Goal: Task Accomplishment & Management: Complete application form

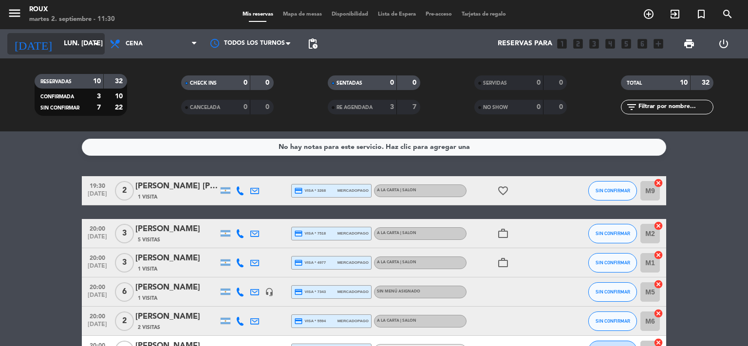
click at [68, 50] on input "lun. [DATE]" at bounding box center [105, 44] width 93 height 18
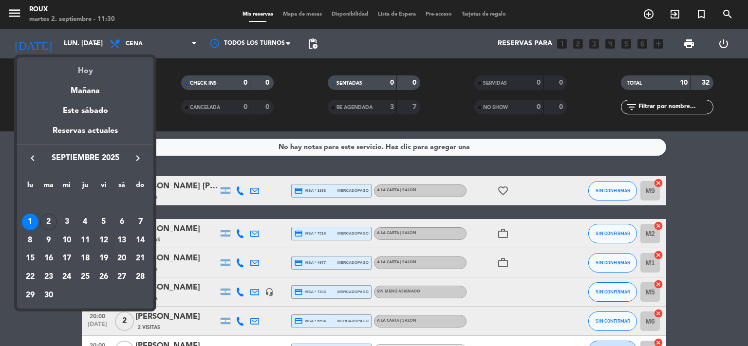
click at [79, 72] on div "Hoy" at bounding box center [85, 67] width 136 height 20
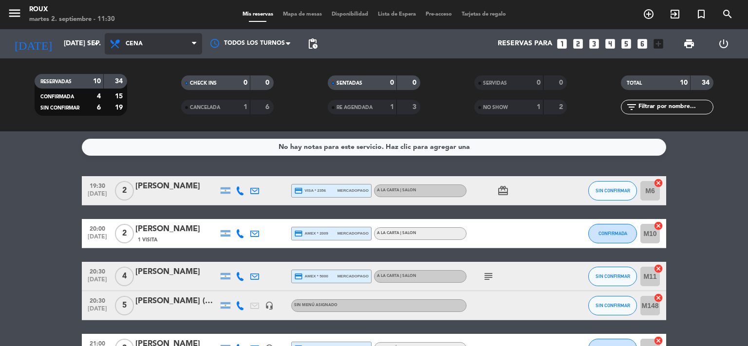
click at [146, 48] on span "Cena" at bounding box center [153, 43] width 97 height 21
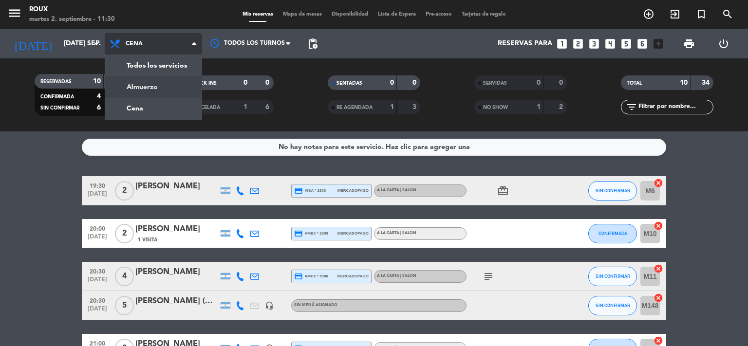
click at [156, 88] on div "menu Roux martes 2. septiembre - 11:30 Mis reservas Mapa de mesas Disponibilida…" at bounding box center [374, 66] width 748 height 132
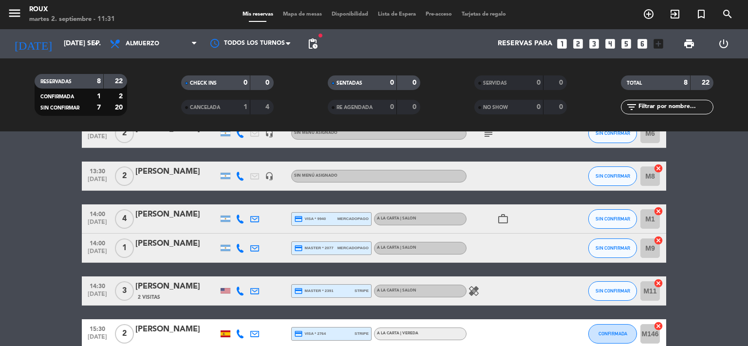
scroll to position [180, 0]
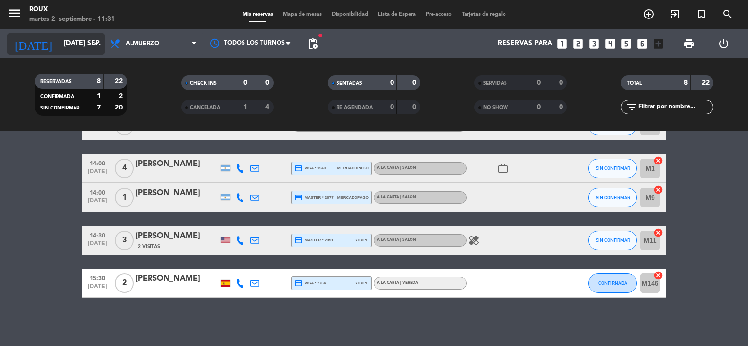
click at [33, 43] on icon "[DATE]" at bounding box center [33, 43] width 52 height 21
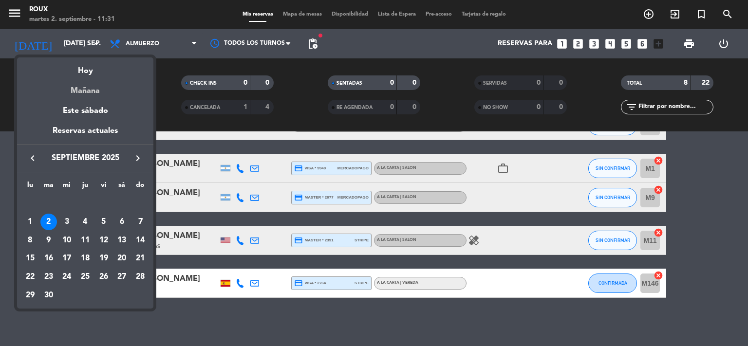
click at [88, 89] on div "Mañana" at bounding box center [85, 87] width 136 height 20
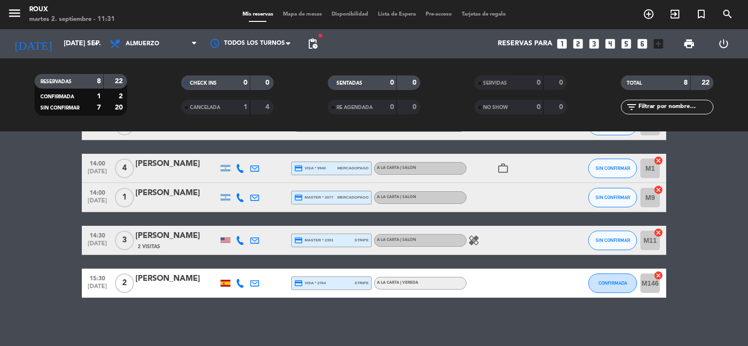
type input "mié. [DATE]"
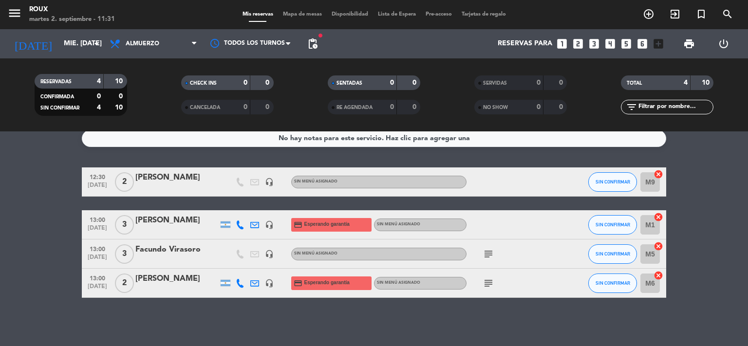
scroll to position [0, 0]
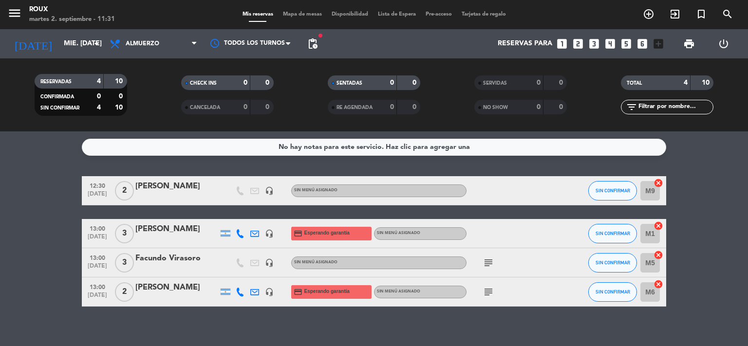
click at [486, 292] on icon "subject" at bounding box center [489, 292] width 12 height 12
click at [302, 15] on span "Mapa de mesas" at bounding box center [302, 14] width 49 height 5
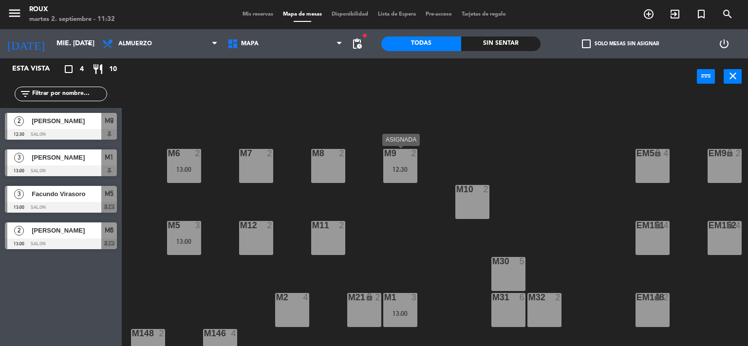
click at [401, 163] on div "M9 2 12:30" at bounding box center [400, 166] width 34 height 34
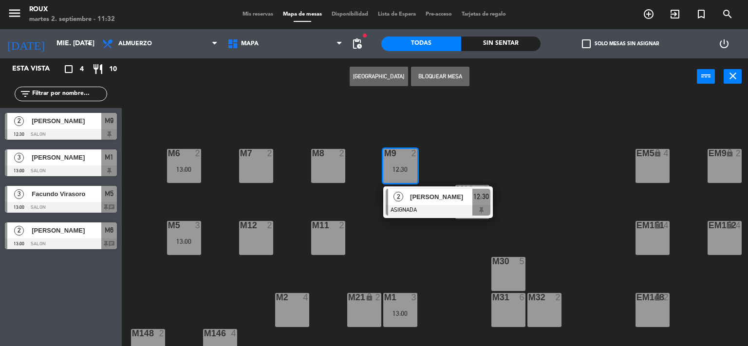
click at [374, 246] on div "M6 2 13:00 M7 2 M8 2 M9 2 12:30 2 [PERSON_NAME] ASIGNADA 12:30 EM9 lock 2 EM5 l…" at bounding box center [438, 220] width 619 height 251
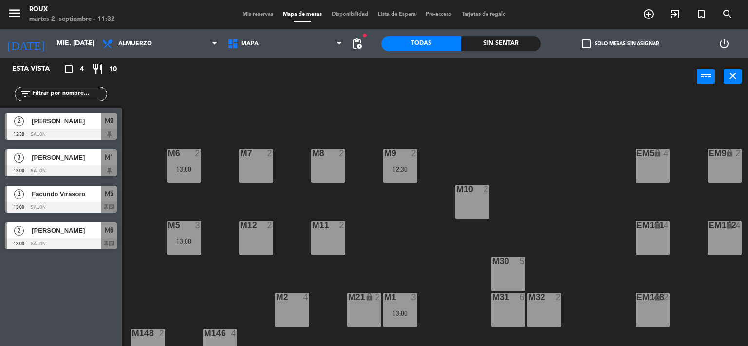
click at [178, 168] on div "13:00" at bounding box center [184, 169] width 34 height 7
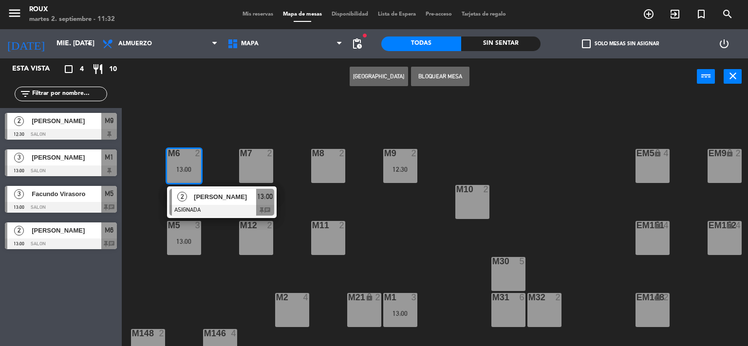
click at [401, 221] on div "M6 2 13:00 2 [PERSON_NAME] ASIGNADA 13:00 chat M7 2 M8 2 M9 2 12:30 EM9 lock 2 …" at bounding box center [438, 220] width 619 height 251
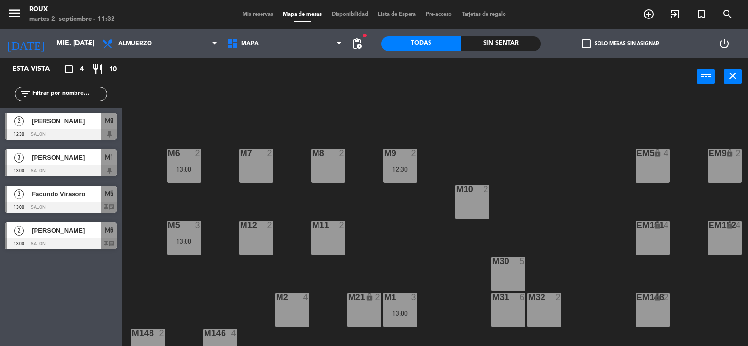
click at [405, 166] on div "12:30" at bounding box center [400, 169] width 34 height 7
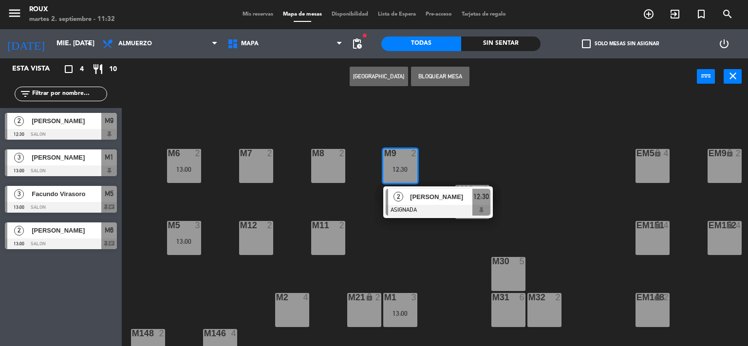
click at [247, 165] on div "M7 2" at bounding box center [256, 166] width 34 height 34
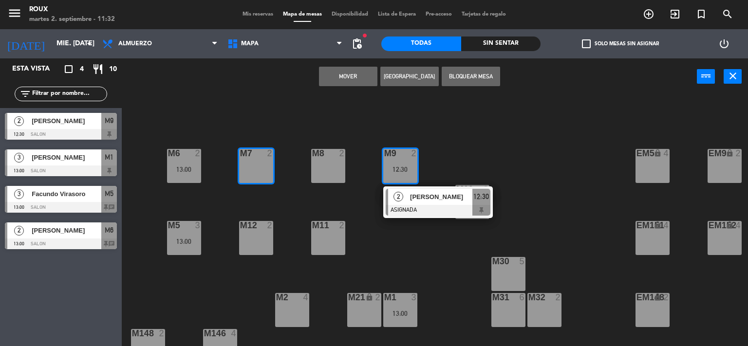
click at [354, 79] on button "Mover" at bounding box center [348, 76] width 58 height 19
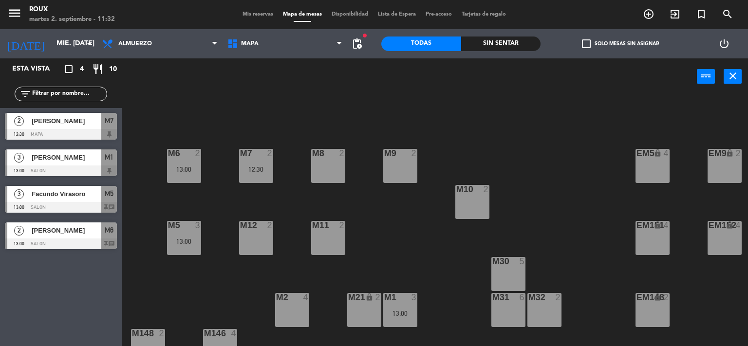
click at [188, 169] on div "13:00" at bounding box center [184, 169] width 34 height 7
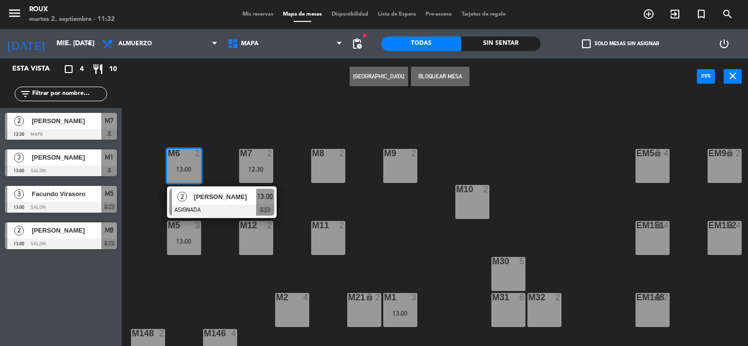
click at [400, 173] on div "M9 2" at bounding box center [400, 166] width 34 height 34
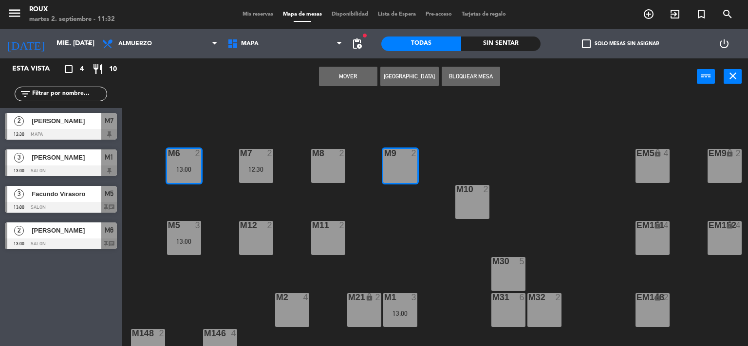
click at [358, 79] on button "Mover" at bounding box center [348, 76] width 58 height 19
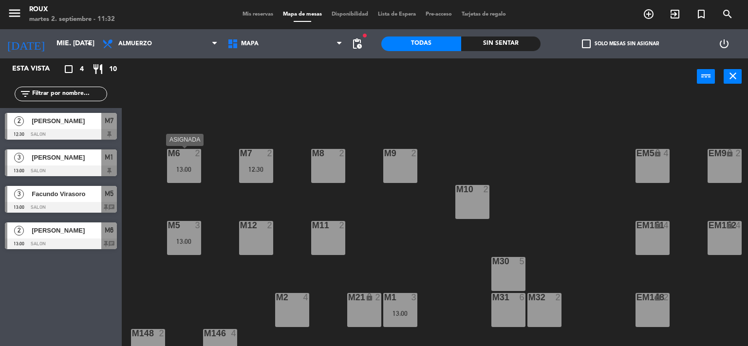
click at [194, 168] on div "13:00" at bounding box center [184, 169] width 34 height 7
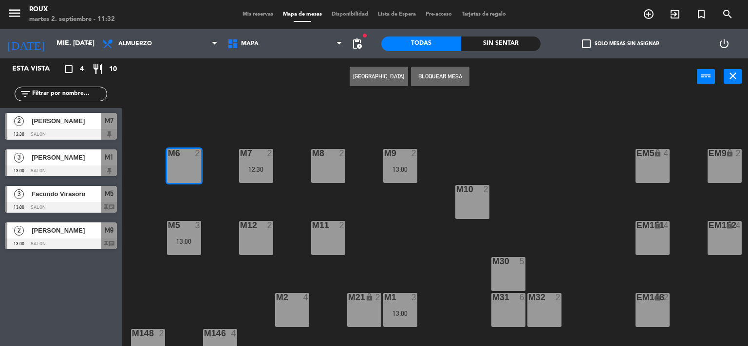
click at [298, 123] on div "M6 2 M7 2 12:30 M8 2 M9 2 13:00 EM9 lock 2 EM5 lock 4 EM1 lock 6 M10 2 M11 2 M1…" at bounding box center [438, 220] width 619 height 251
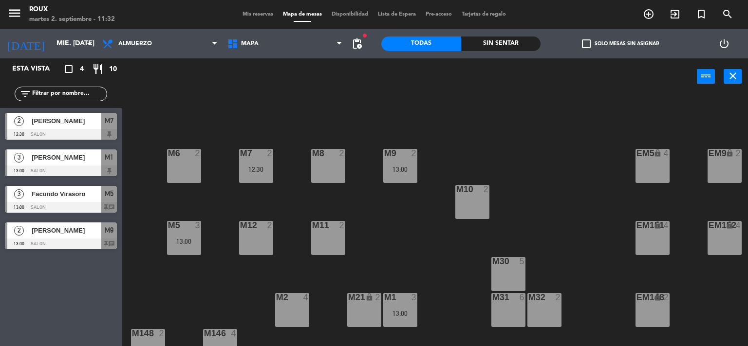
click at [181, 155] on div at bounding box center [184, 153] width 16 height 9
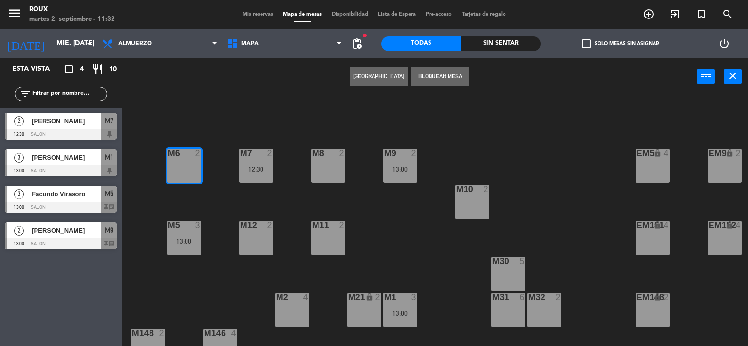
click at [370, 78] on button "[GEOGRAPHIC_DATA]" at bounding box center [379, 76] width 58 height 19
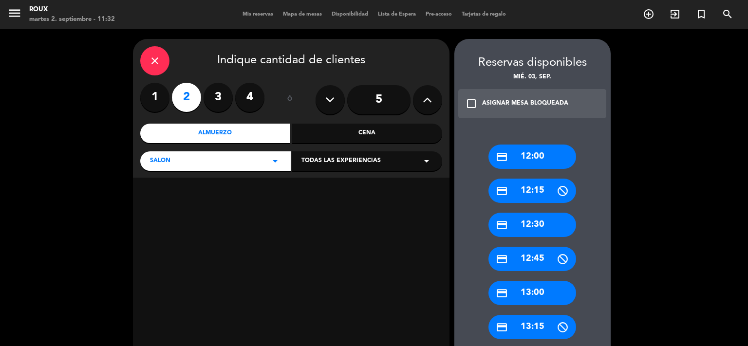
click at [160, 97] on label "1" at bounding box center [154, 97] width 29 height 29
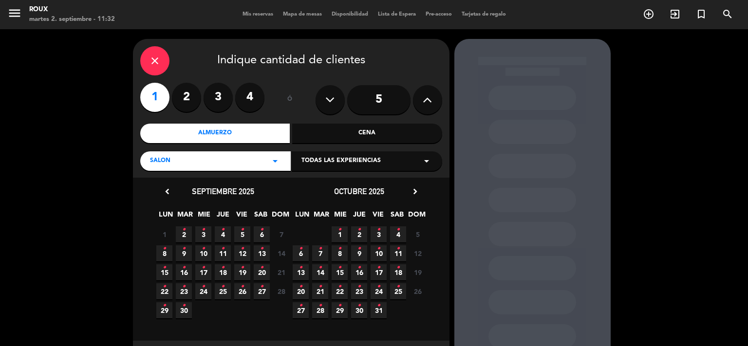
click at [204, 232] on icon "•" at bounding box center [203, 230] width 3 height 16
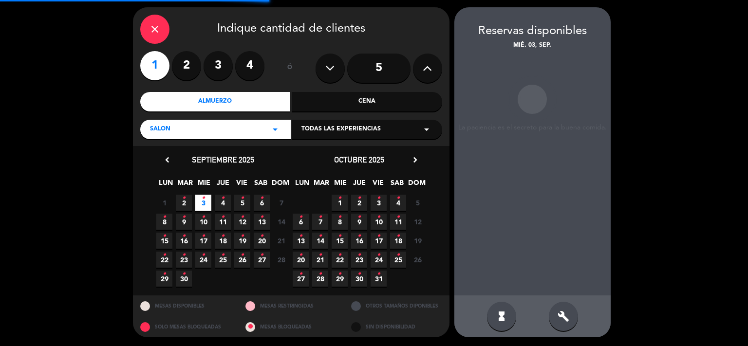
scroll to position [39, 0]
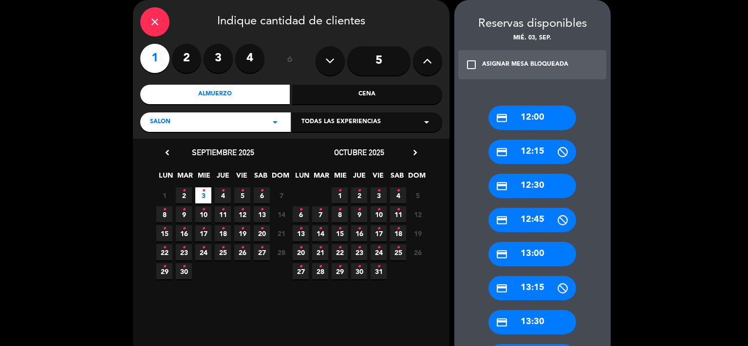
click at [537, 249] on div "credit_card 13:00" at bounding box center [533, 254] width 88 height 24
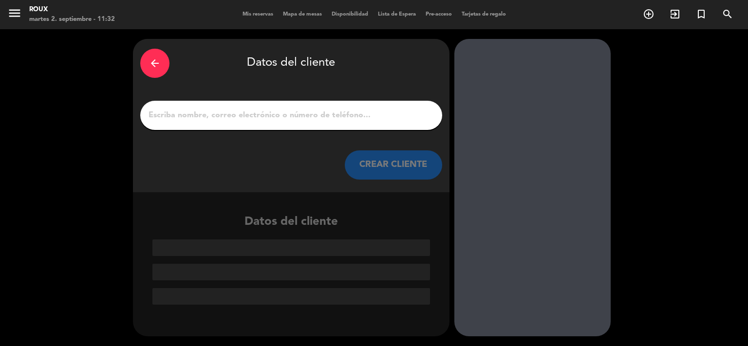
scroll to position [0, 0]
click at [217, 115] on input "1" at bounding box center [291, 116] width 287 height 14
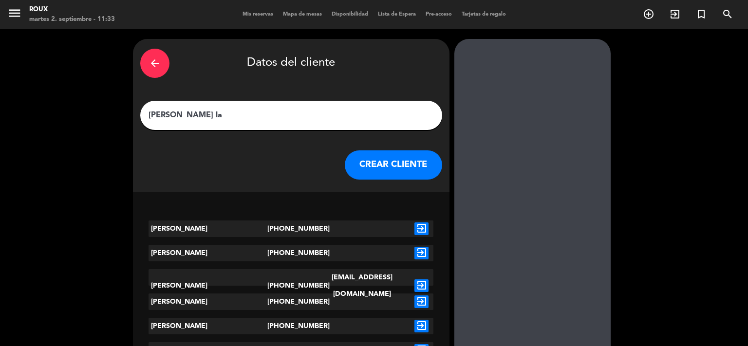
type input "[PERSON_NAME] la"
click at [431, 227] on div "exit_to_app" at bounding box center [422, 229] width 24 height 17
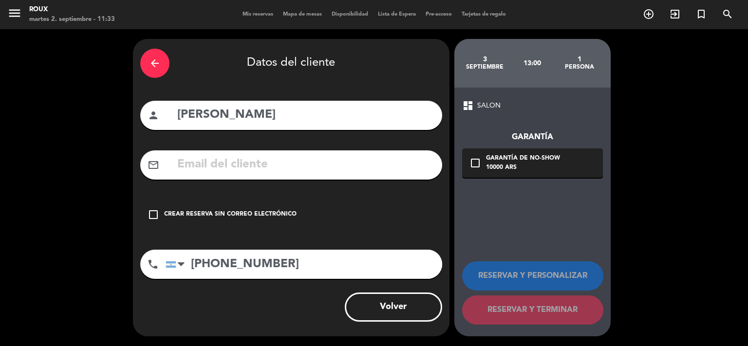
click at [152, 211] on icon "check_box_outline_blank" at bounding box center [154, 215] width 12 height 12
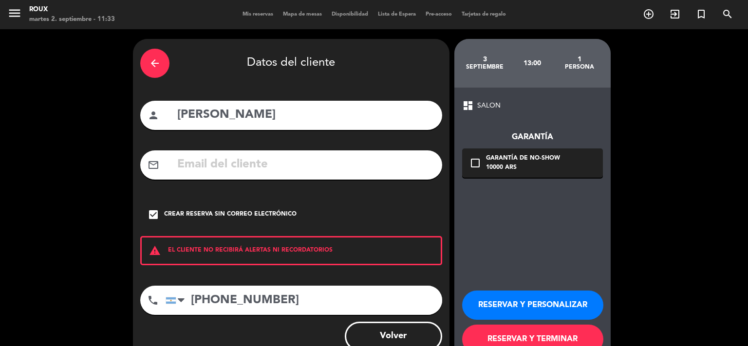
click at [514, 341] on button "RESERVAR Y TERMINAR" at bounding box center [532, 339] width 141 height 29
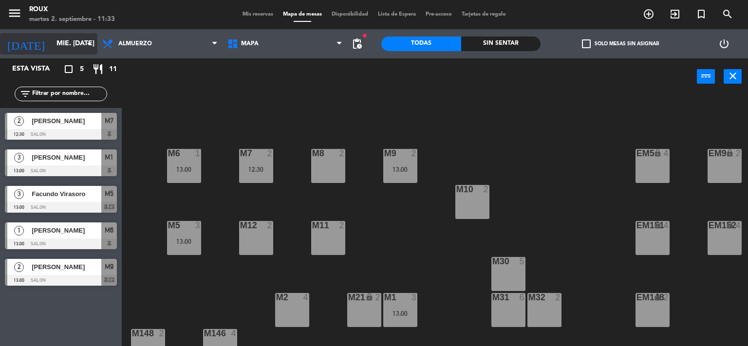
click at [58, 50] on input "mié. [DATE]" at bounding box center [98, 44] width 93 height 18
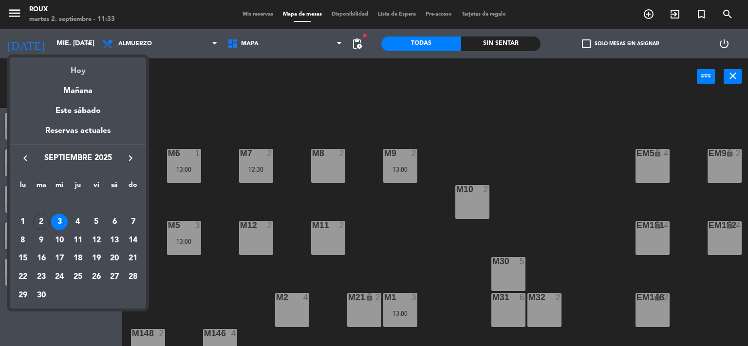
click at [85, 74] on div "Hoy" at bounding box center [78, 67] width 136 height 20
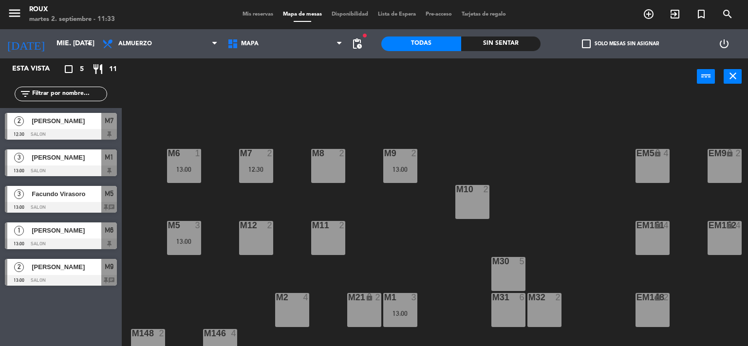
type input "[DATE] sep."
